Goal: Task Accomplishment & Management: Use online tool/utility

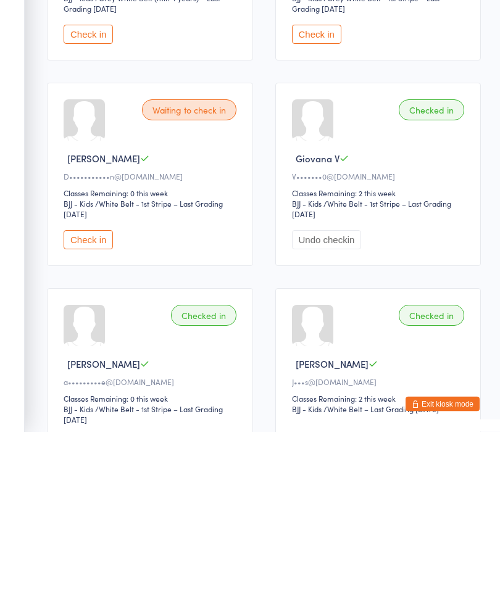
click at [99, 419] on button "Check in" at bounding box center [88, 409] width 49 height 19
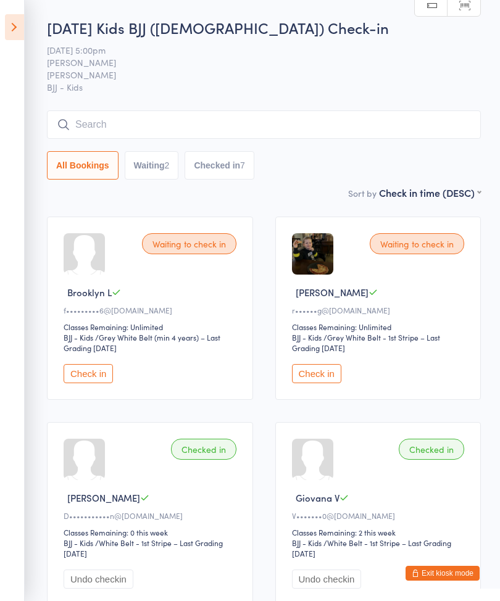
click at [95, 124] on input "search" at bounding box center [264, 125] width 434 height 28
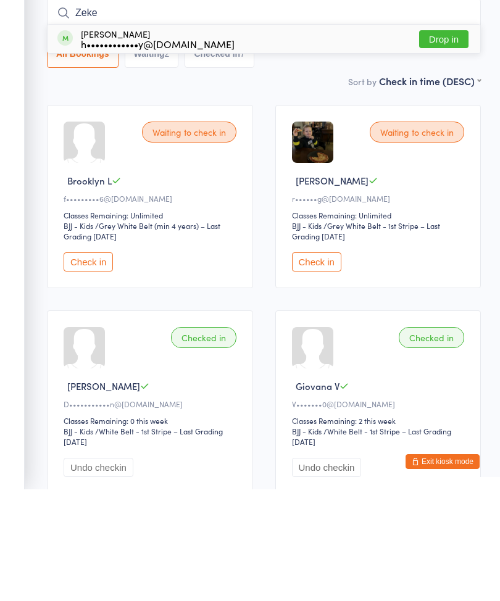
type input "Zeke"
click at [440, 142] on button "Drop in" at bounding box center [443, 151] width 49 height 18
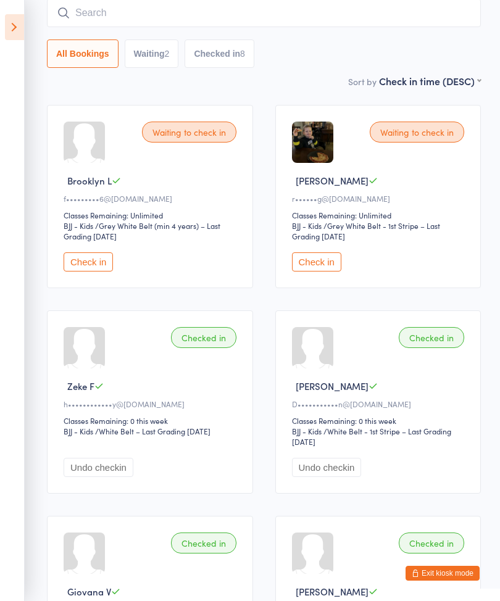
click at [2, 35] on aside "Events for [DATE] [DATE] [DATE] Sun Mon Tue Wed Thu Fri Sat 40 28 29 30 01 02 0…" at bounding box center [12, 300] width 25 height 601
click at [7, 25] on icon at bounding box center [14, 27] width 19 height 26
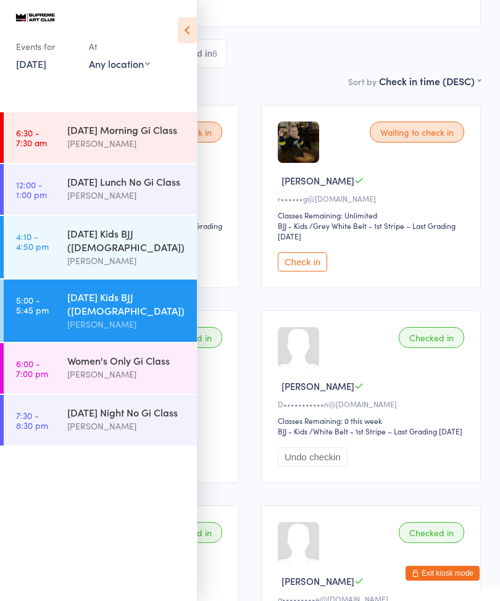
click at [114, 367] on div "[PERSON_NAME]" at bounding box center [126, 374] width 119 height 14
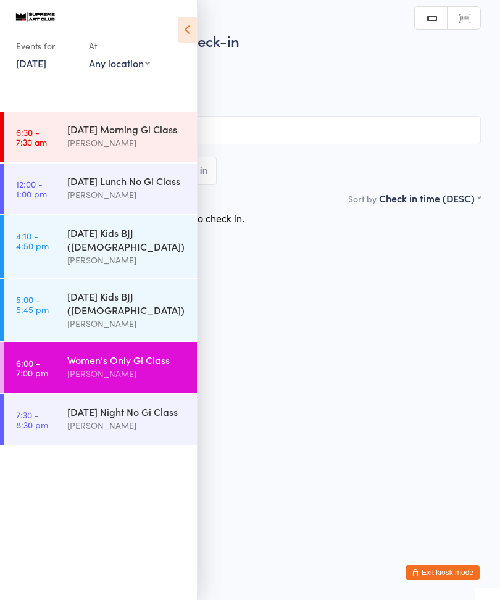
click at [183, 27] on icon at bounding box center [187, 30] width 19 height 26
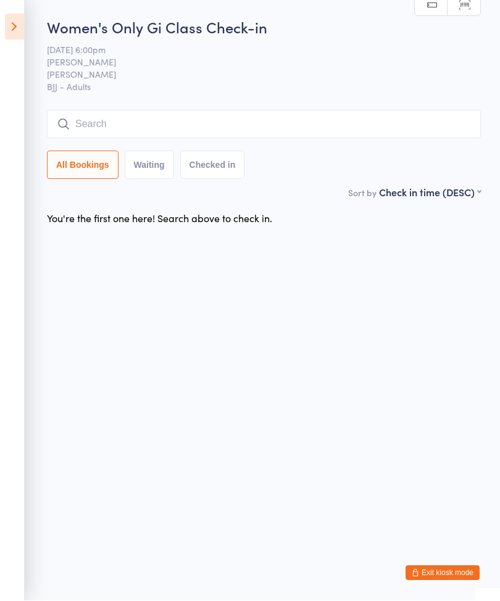
click at [16, 22] on icon at bounding box center [14, 27] width 19 height 26
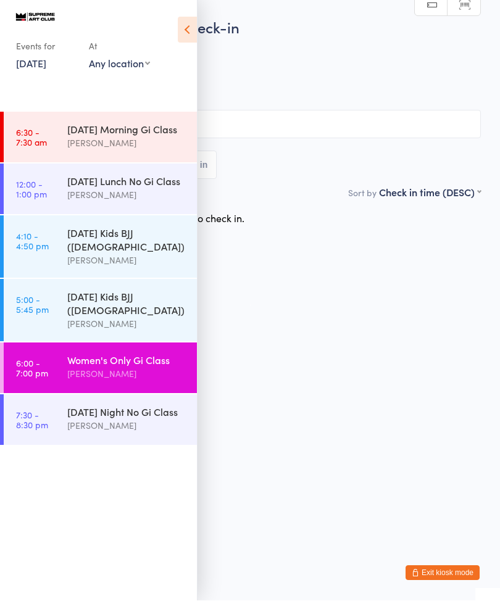
click at [328, 222] on div "You're the first one here! Search above to check in." at bounding box center [250, 219] width 484 height 26
click at [289, 128] on input "search" at bounding box center [250, 125] width 462 height 28
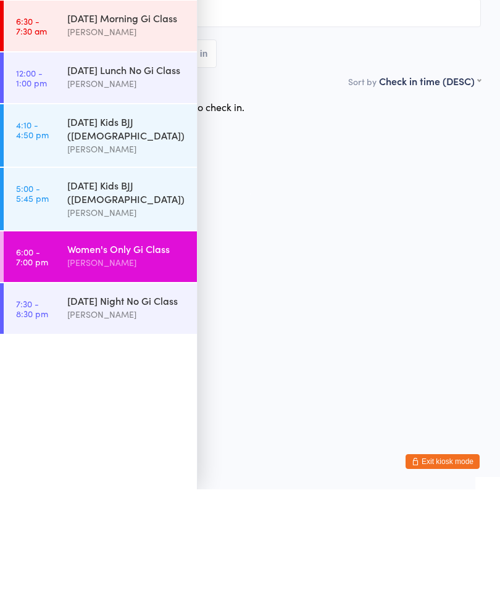
click at [319, 169] on html "You have now entered Kiosk Mode. Members will be able to check themselves in us…" at bounding box center [250, 300] width 500 height 601
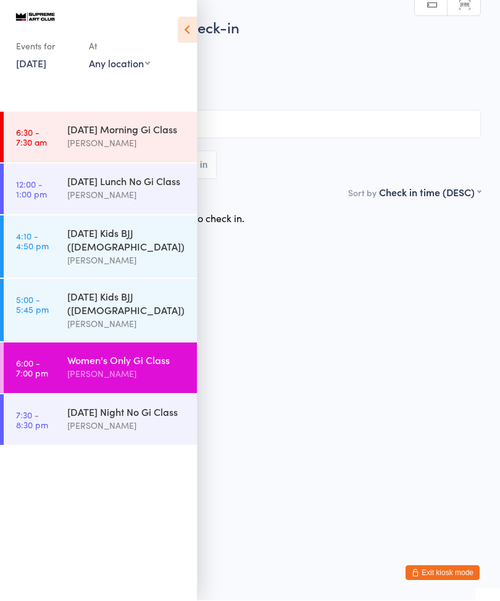
click at [184, 22] on icon at bounding box center [187, 30] width 19 height 26
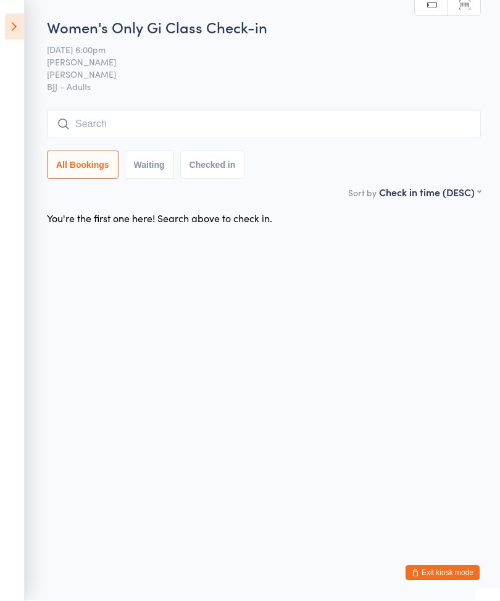
click at [168, 114] on input "search" at bounding box center [264, 125] width 434 height 28
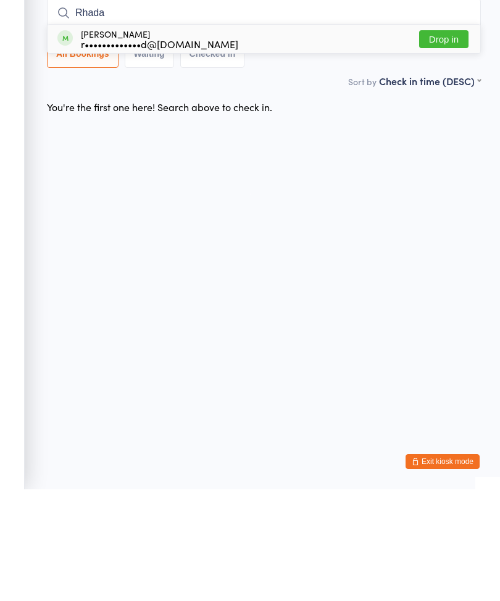
type input "Rhada"
click at [225, 136] on div "[PERSON_NAME] r•••••••••••••d@[DOMAIN_NAME] Drop in" at bounding box center [264, 150] width 433 height 28
